Goal: Task Accomplishment & Management: Use online tool/utility

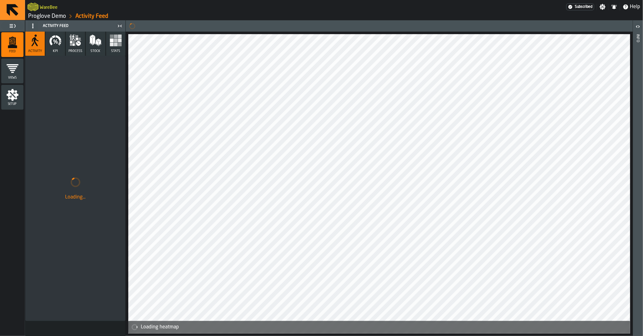
click at [34, 15] on link "Proglove Demo" at bounding box center [47, 16] width 38 height 7
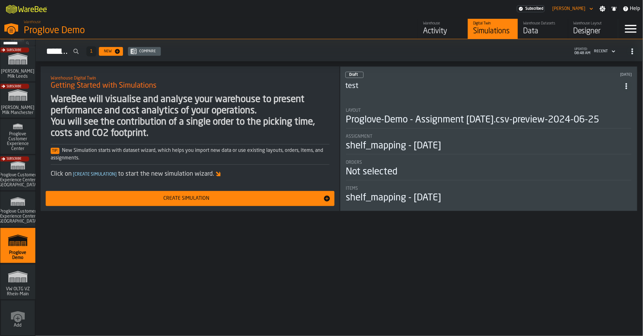
scroll to position [475, 0]
click at [18, 277] on rect "link-to-/wh/i/44979e6c-6f66-405e-9874-c1e29f02a54a/simulations" at bounding box center [18, 277] width 4 height 0
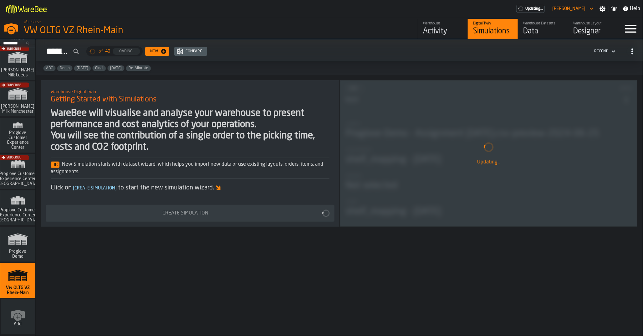
click at [549, 30] on div "Data" at bounding box center [543, 31] width 40 height 10
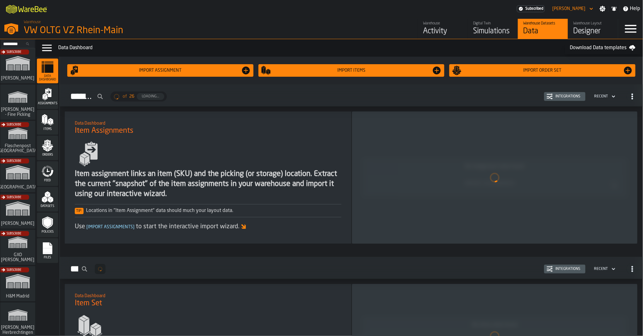
click at [51, 182] on span "Feed" at bounding box center [47, 180] width 21 height 3
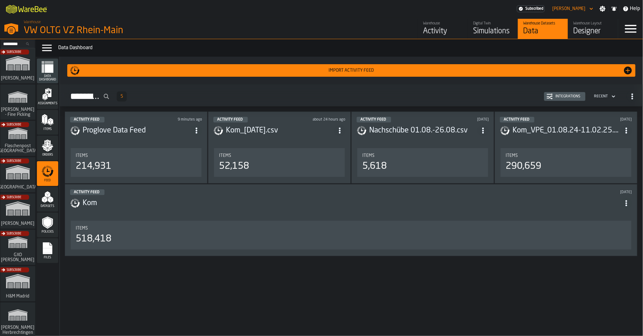
click at [560, 97] on div "Integrations" at bounding box center [568, 96] width 30 height 4
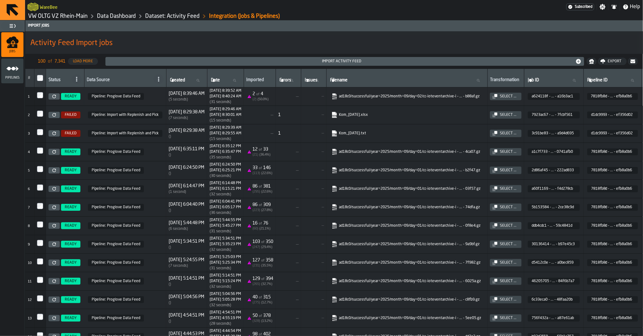
click at [56, 135] on icon at bounding box center [54, 133] width 4 height 4
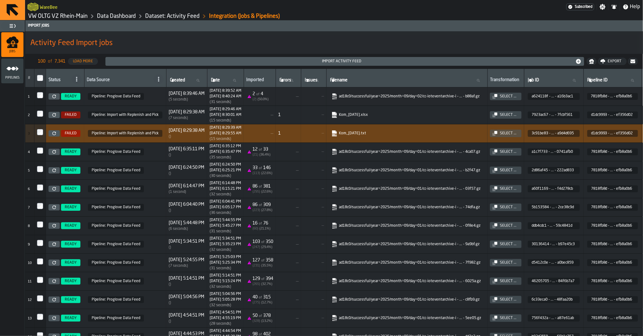
click at [113, 16] on link "Data Dashboard" at bounding box center [116, 16] width 39 height 7
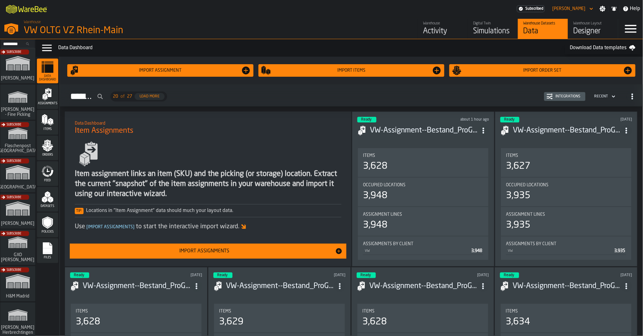
click at [52, 176] on icon "menu Feed" at bounding box center [47, 171] width 13 height 13
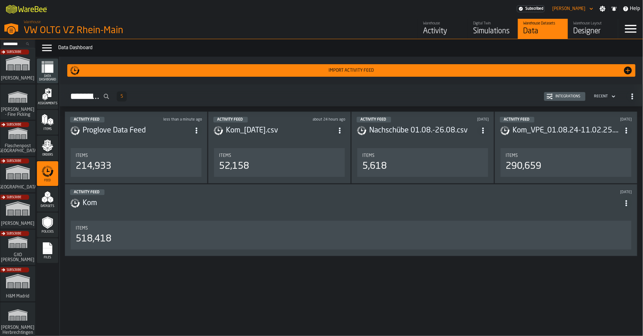
click at [553, 98] on icon "button-Integrations" at bounding box center [551, 99] width 3 height 2
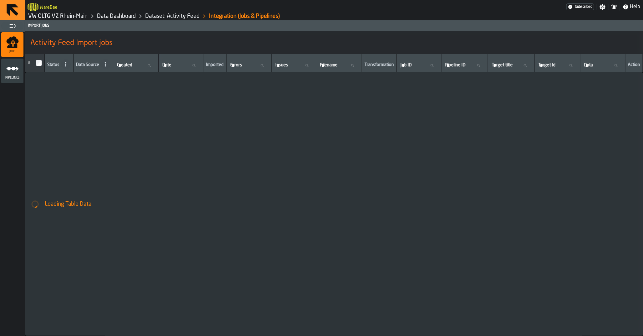
click at [161, 17] on link "Dataset: Activity Feed" at bounding box center [172, 16] width 54 height 7
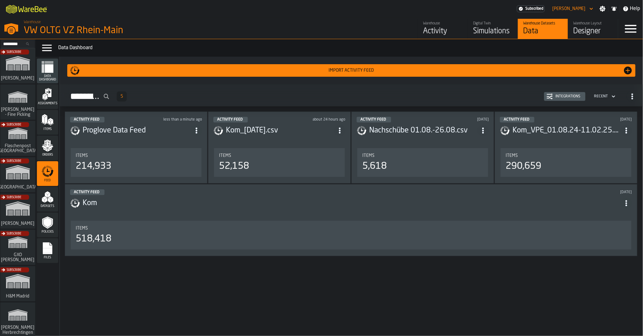
click at [571, 94] on div "Integrations" at bounding box center [568, 96] width 30 height 4
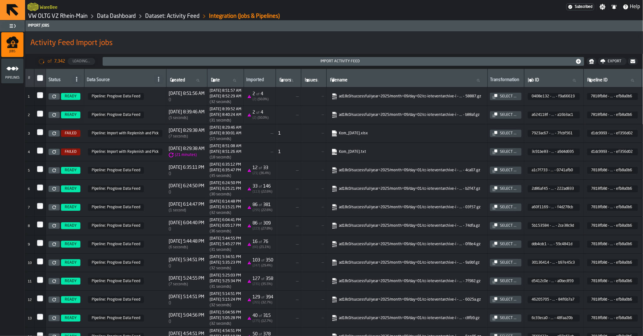
click at [18, 74] on icon "menu Pipelines" at bounding box center [12, 68] width 13 height 13
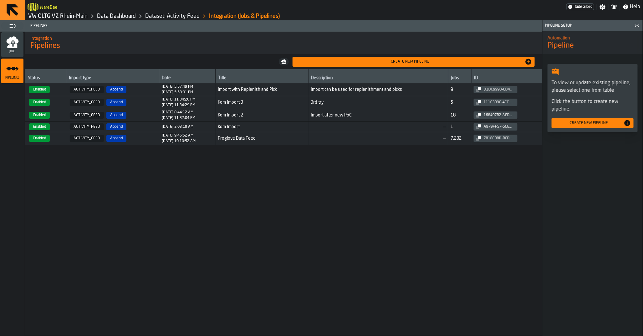
click at [257, 91] on span "Import with Replenish and Pick" at bounding box center [262, 89] width 88 height 5
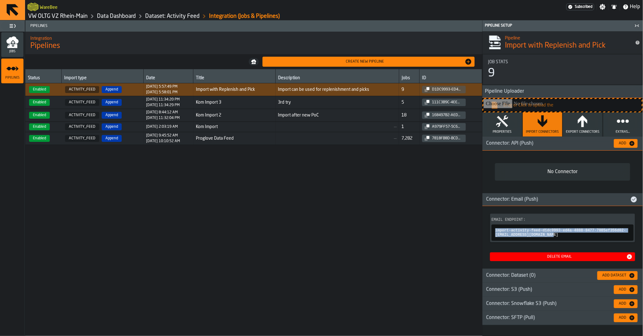
copy span "import-activity-feed-d1dc9993-ed4a-4888-8477-7085ef356d02-[EMAIL_ADDRESS][DOMAI…"
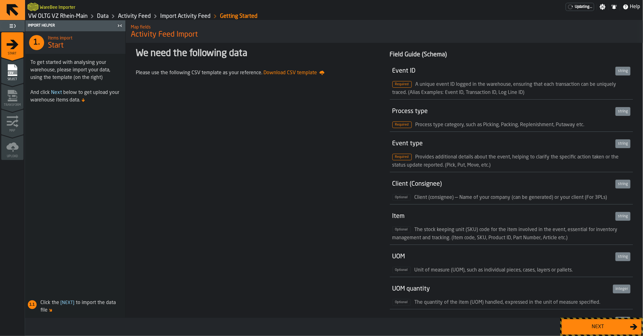
click at [580, 326] on div "Next" at bounding box center [598, 327] width 64 height 8
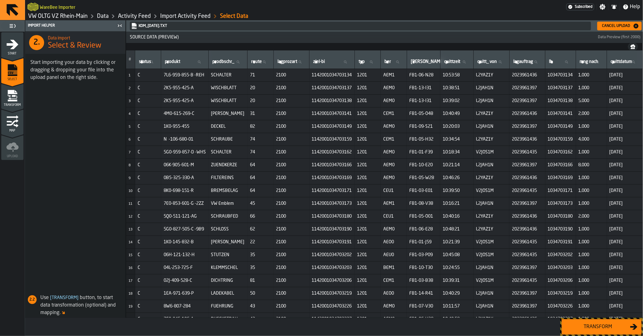
click at [580, 326] on div "Transform" at bounding box center [598, 327] width 64 height 8
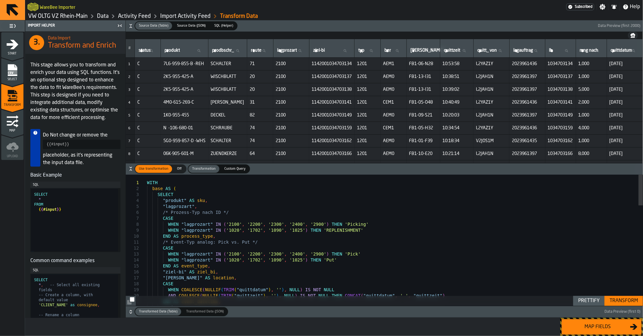
click at [580, 326] on div "Map fields" at bounding box center [598, 327] width 64 height 8
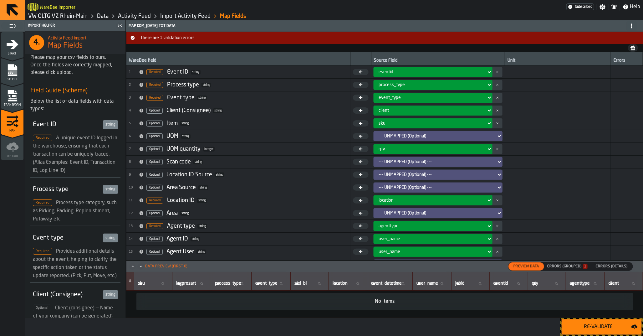
click at [572, 267] on div "Errors (Grouped) 1" at bounding box center [568, 266] width 40 height 4
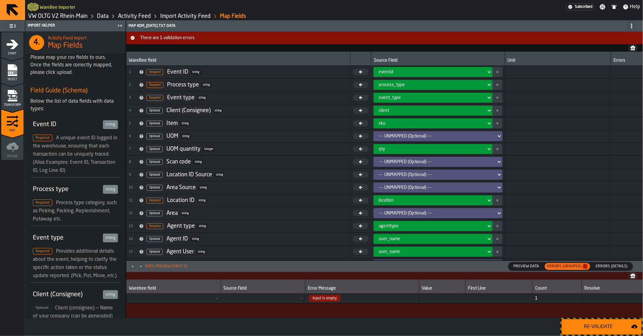
click at [381, 295] on span "Input is empty" at bounding box center [362, 298] width 109 height 7
click at [618, 265] on span "Errors (Details)" at bounding box center [612, 267] width 37 height 6
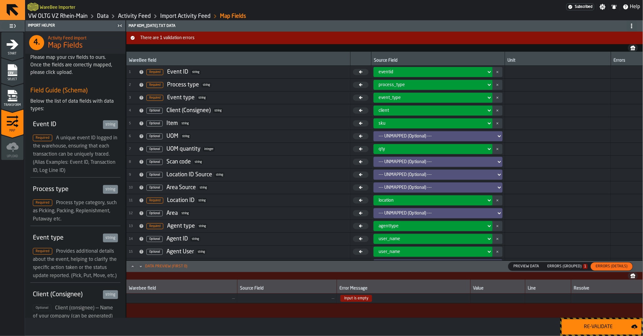
click at [412, 299] on span "Input is empty" at bounding box center [403, 298] width 129 height 7
click at [311, 301] on td "—" at bounding box center [287, 298] width 100 height 10
click at [310, 301] on td "—" at bounding box center [287, 298] width 100 height 10
click at [177, 42] on button "There are 1 validation errors" at bounding box center [384, 38] width 517 height 13
click at [570, 266] on div "Errors (Grouped) 1" at bounding box center [568, 266] width 40 height 4
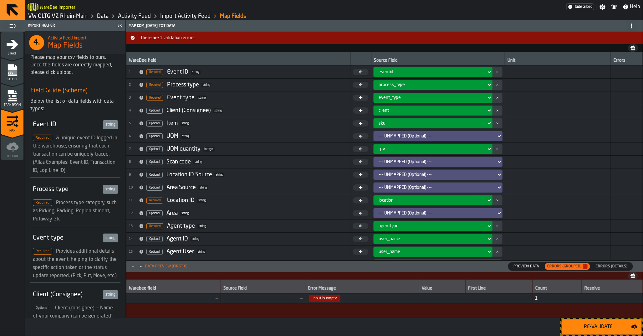
drag, startPoint x: 599, startPoint y: 327, endPoint x: 606, endPoint y: 221, distance: 106.1
click at [604, 282] on div "Import Helper 4. Activity Feed import Map Fields Please map your csv fields to …" at bounding box center [334, 178] width 618 height 316
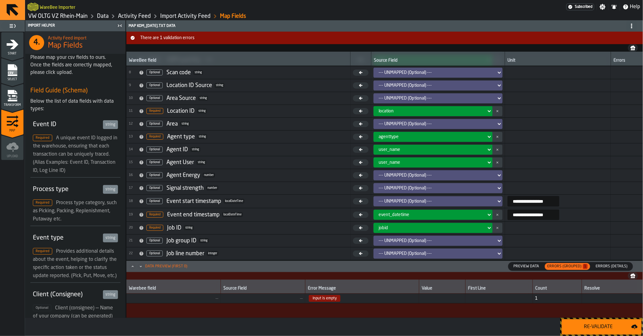
scroll to position [90, 0]
click at [587, 322] on button "Re-Validate" at bounding box center [602, 327] width 80 height 16
click at [603, 264] on span "Errors (Details)" at bounding box center [612, 267] width 37 height 6
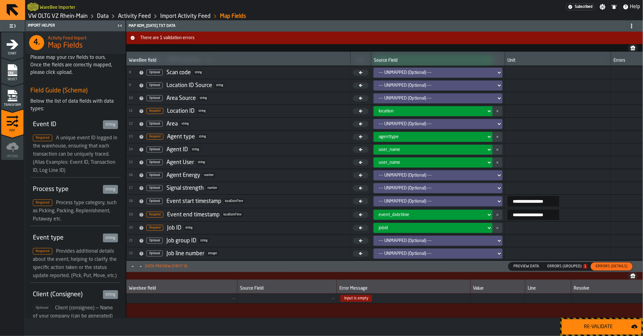
click at [370, 297] on span "Input is empty" at bounding box center [357, 298] width 32 height 7
click at [349, 301] on span "Input is empty" at bounding box center [357, 298] width 32 height 7
click at [349, 300] on span "Input is empty" at bounding box center [357, 298] width 32 height 7
click at [349, 299] on span "Input is empty" at bounding box center [357, 298] width 32 height 7
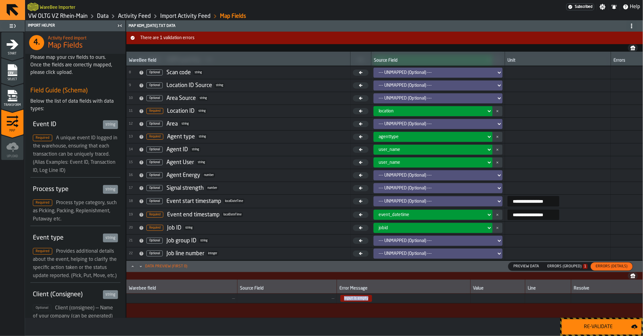
click at [349, 299] on span "Input is empty" at bounding box center [357, 298] width 32 height 7
click at [348, 297] on span "Input is empty" at bounding box center [357, 298] width 32 height 7
click at [39, 14] on link "VW OLTG VZ Rhein-Main" at bounding box center [57, 16] width 59 height 7
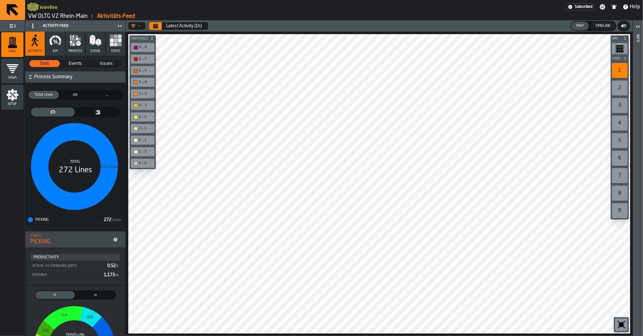
click at [47, 8] on h2 "WareBee" at bounding box center [49, 7] width 18 height 6
click at [47, 13] on link "VW OLTG VZ Rhein-Main" at bounding box center [57, 16] width 59 height 7
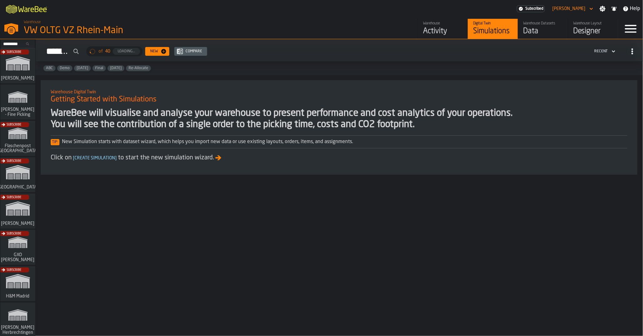
click at [542, 32] on div "Data" at bounding box center [543, 31] width 40 height 10
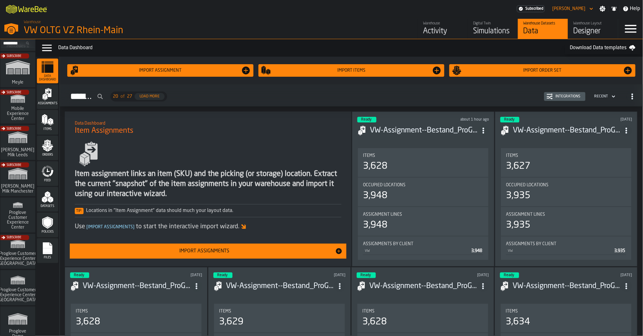
scroll to position [475, 0]
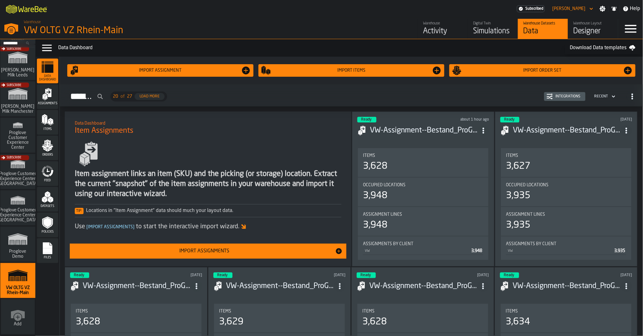
click at [44, 168] on icon "menu Feed" at bounding box center [43, 169] width 5 height 7
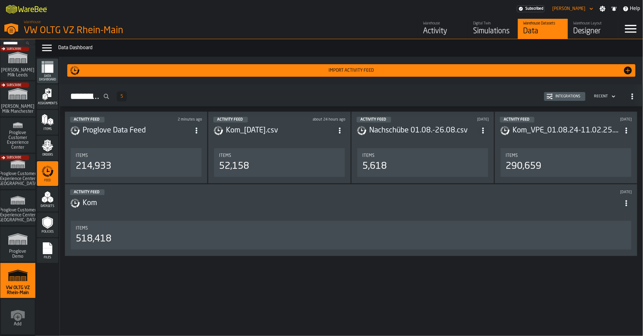
click at [559, 97] on div "Integrations" at bounding box center [568, 96] width 30 height 4
